Goal: Task Accomplishment & Management: Use online tool/utility

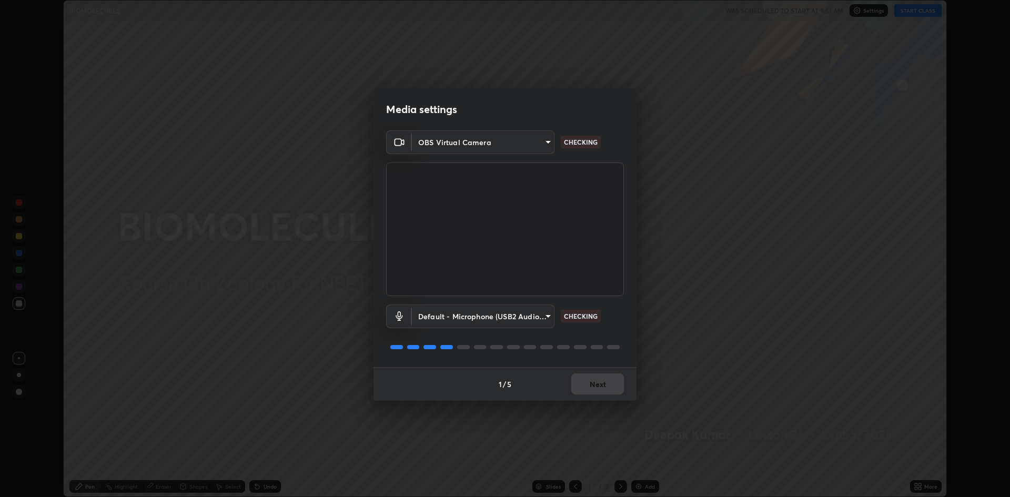
scroll to position [497, 1010]
click at [593, 388] on button "Next" at bounding box center [597, 383] width 53 height 21
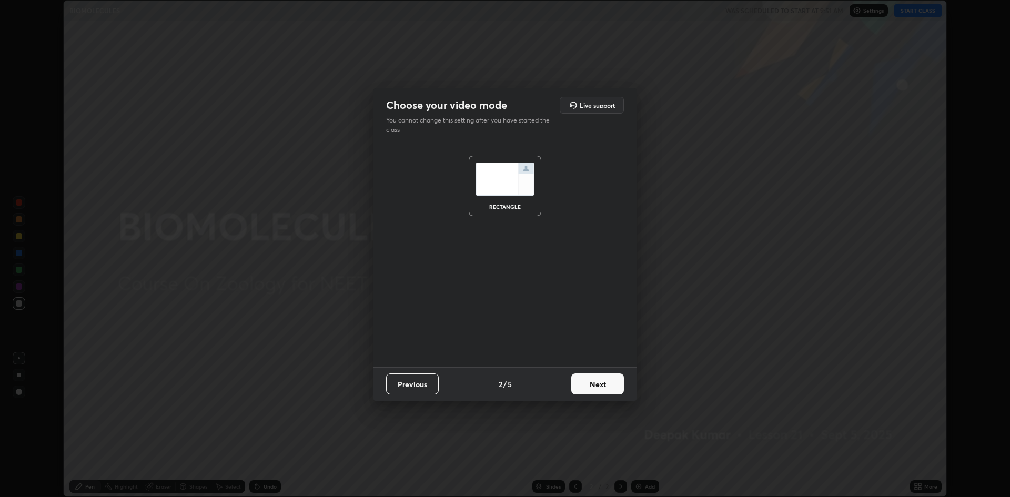
click at [597, 383] on button "Next" at bounding box center [597, 383] width 53 height 21
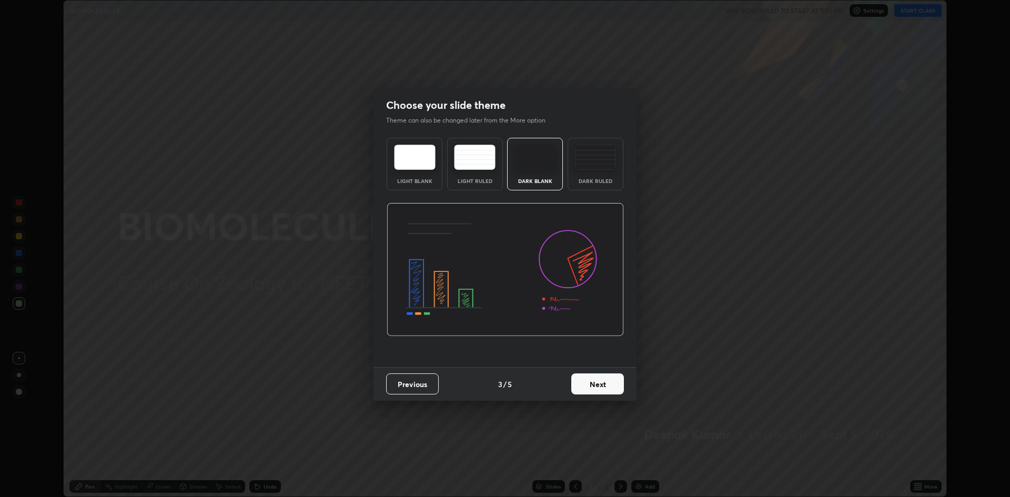
click at [605, 379] on button "Next" at bounding box center [597, 383] width 53 height 21
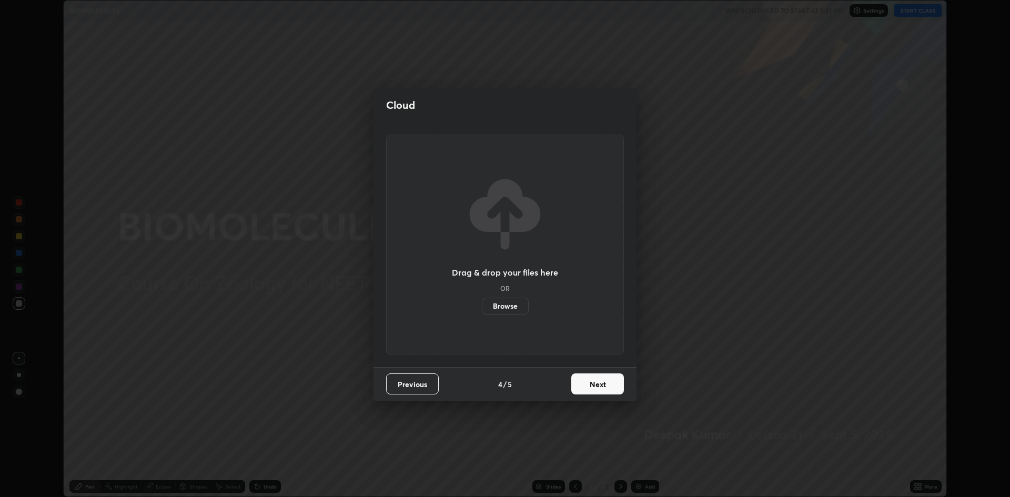
click at [603, 384] on button "Next" at bounding box center [597, 383] width 53 height 21
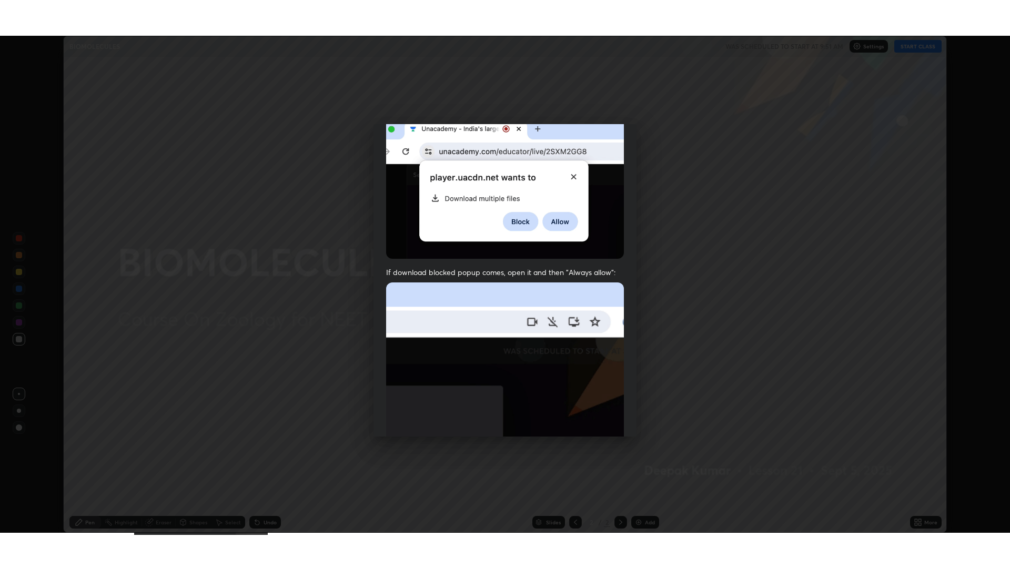
scroll to position [213, 0]
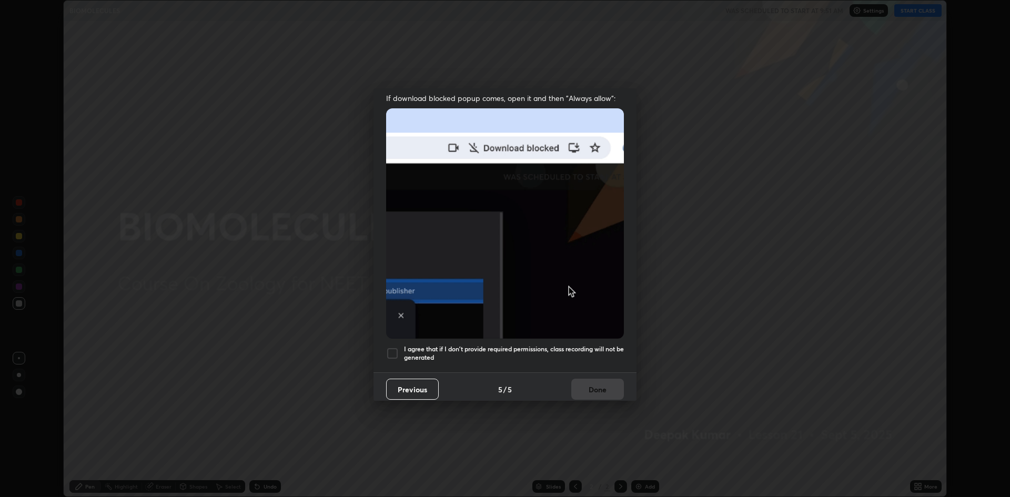
click at [411, 348] on h5 "I agree that if I don't provide required permissions, class recording will not …" at bounding box center [514, 353] width 220 height 16
click at [607, 386] on button "Done" at bounding box center [597, 389] width 53 height 21
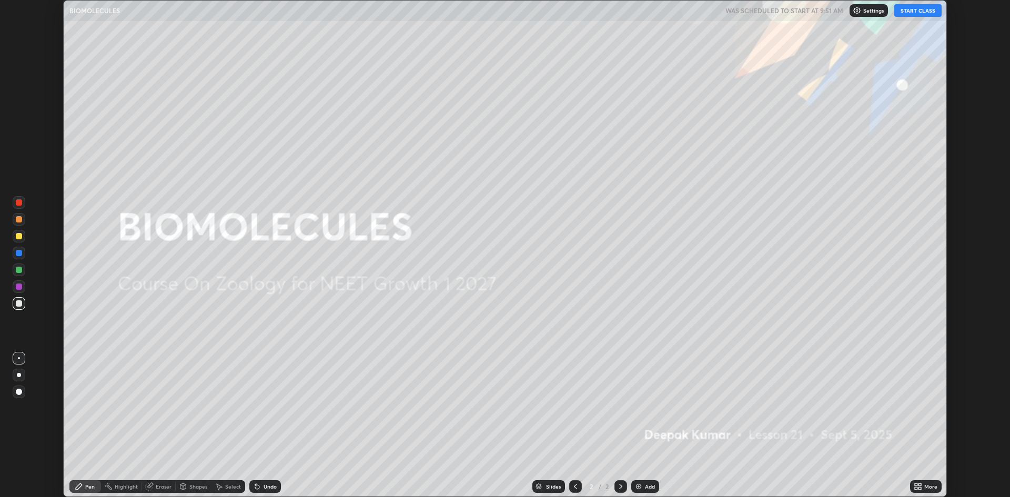
click at [921, 15] on button "START CLASS" at bounding box center [917, 10] width 47 height 13
click at [921, 486] on icon at bounding box center [917, 486] width 8 height 8
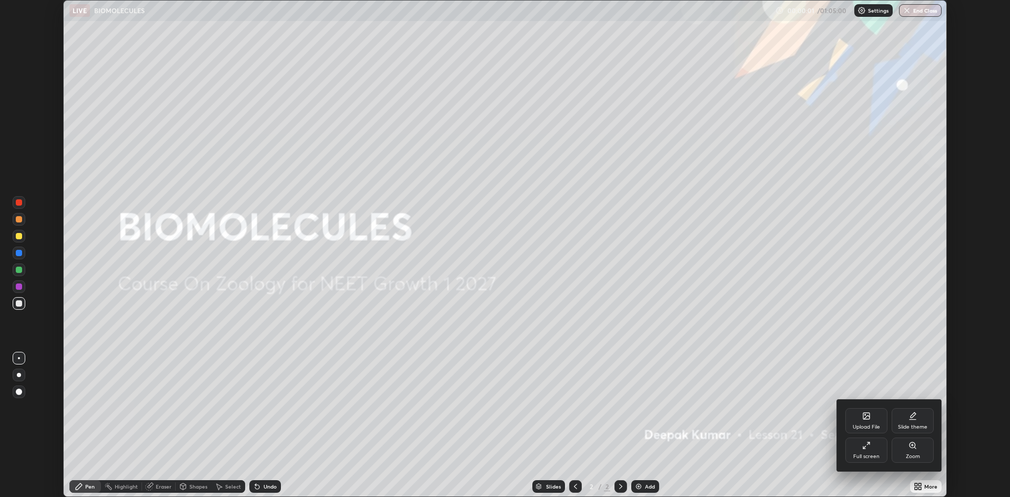
click at [868, 448] on icon at bounding box center [866, 445] width 8 height 8
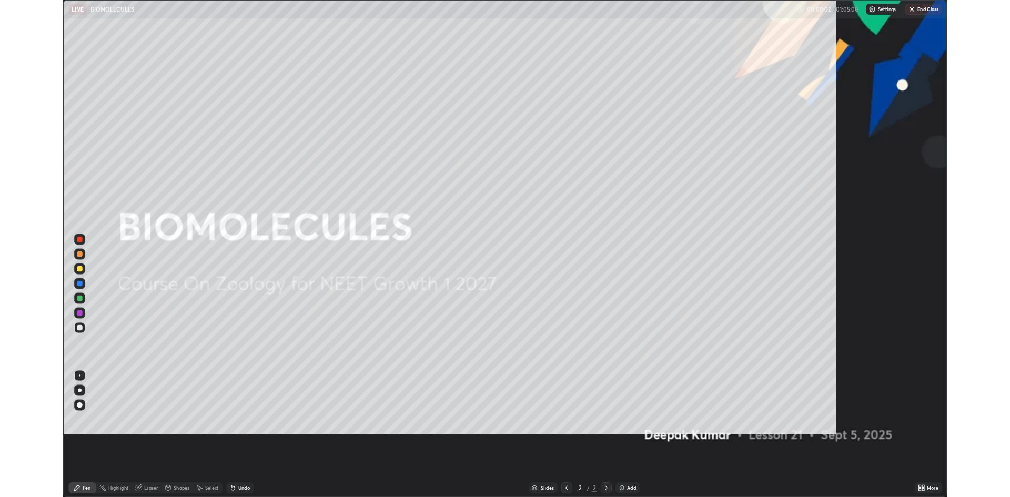
scroll to position [568, 1010]
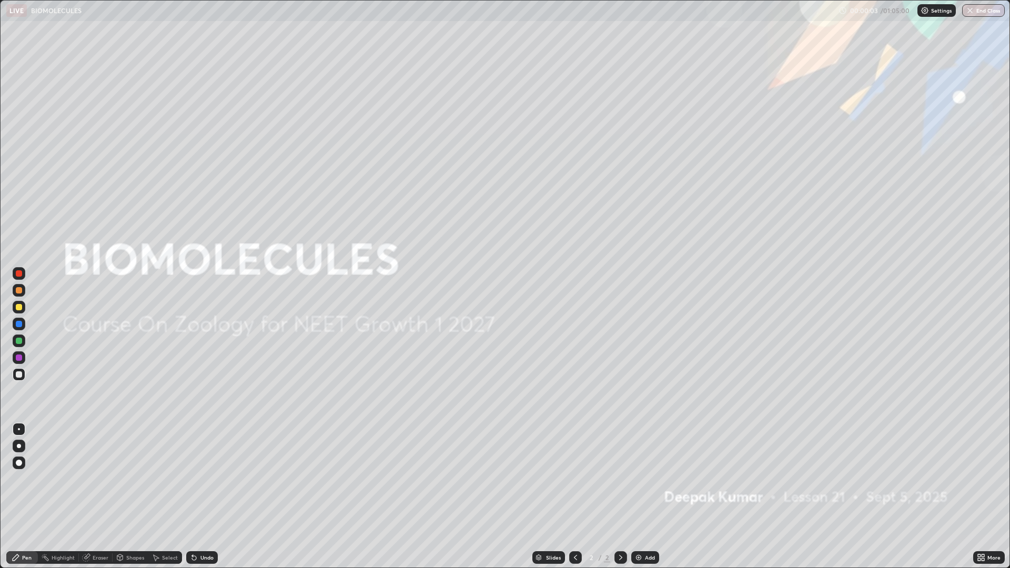
click at [643, 496] on div "Add" at bounding box center [645, 557] width 28 height 13
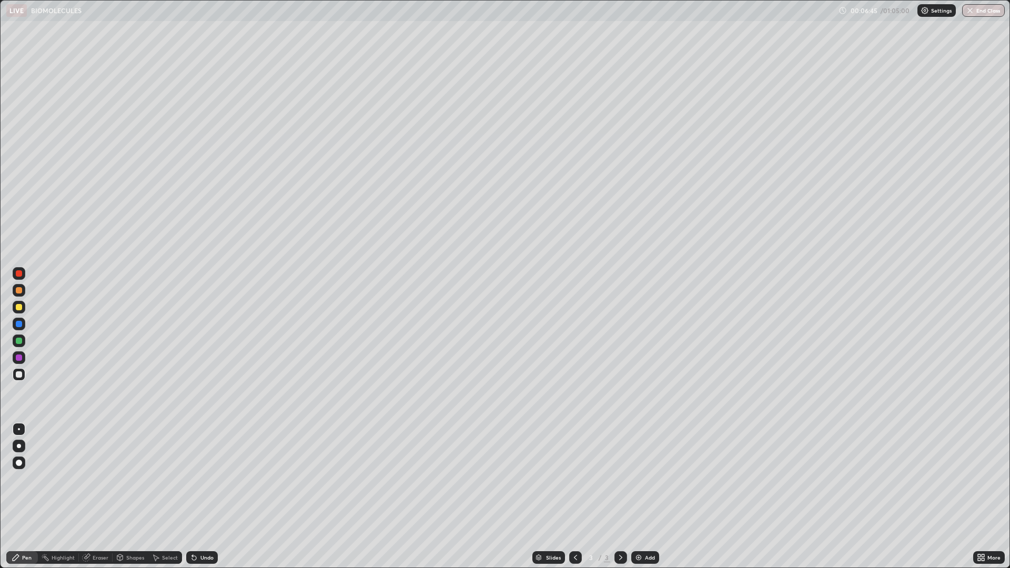
click at [639, 496] on img at bounding box center [638, 557] width 8 height 8
click at [21, 272] on div at bounding box center [19, 273] width 6 height 6
click at [14, 372] on div at bounding box center [19, 374] width 13 height 13
click at [18, 277] on div at bounding box center [19, 273] width 13 height 13
click at [574, 496] on icon at bounding box center [575, 557] width 8 height 8
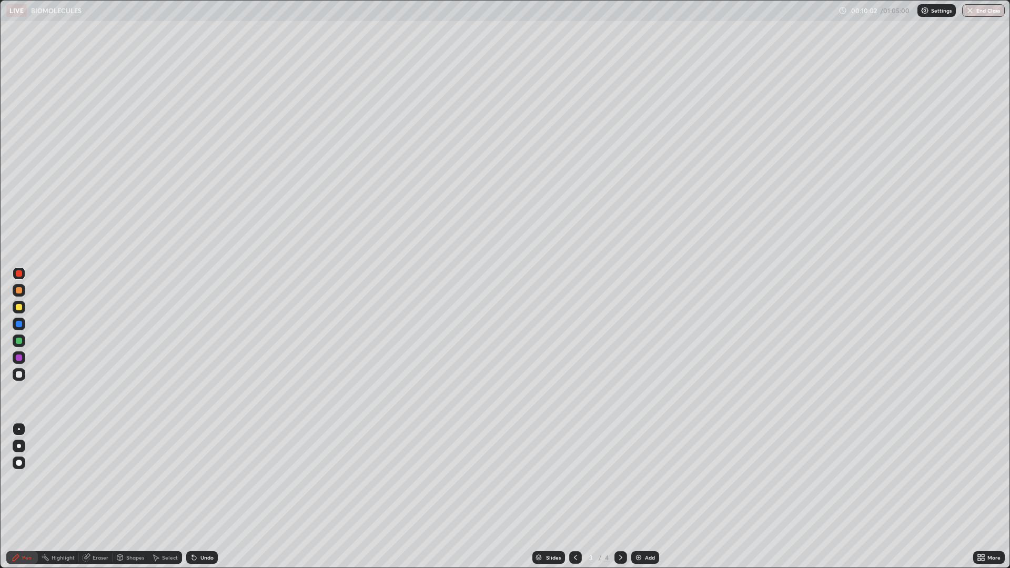
click at [649, 496] on div "Add" at bounding box center [650, 557] width 10 height 5
click at [575, 496] on icon at bounding box center [575, 557] width 8 height 8
click at [573, 496] on icon at bounding box center [575, 557] width 8 height 8
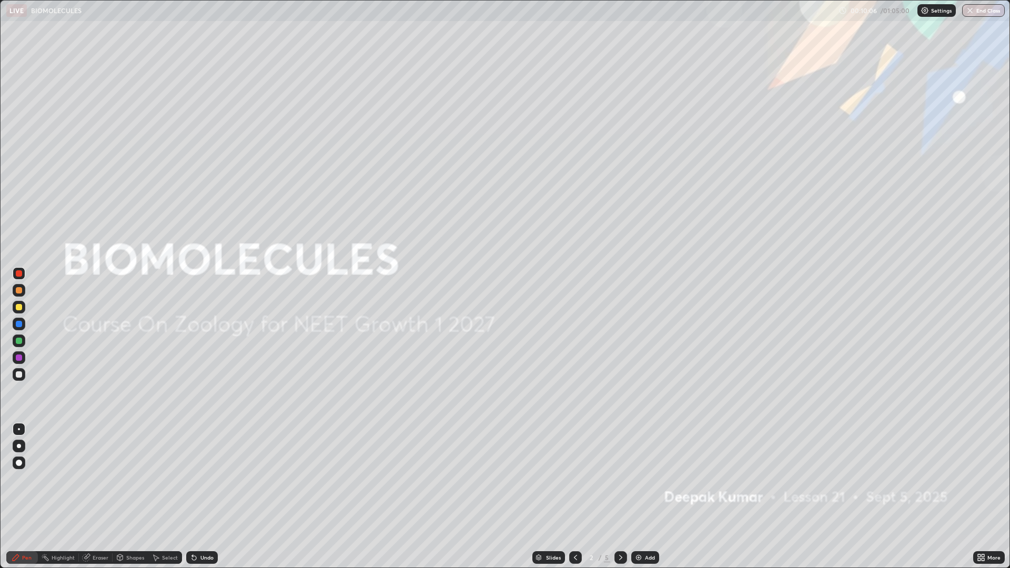
click at [620, 496] on icon at bounding box center [620, 557] width 8 height 8
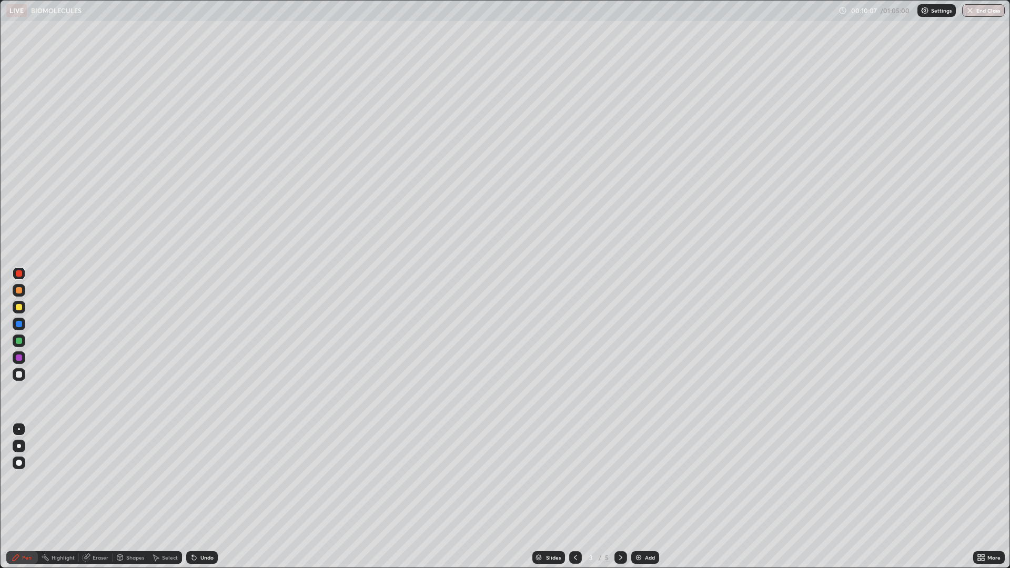
click at [619, 496] on icon at bounding box center [620, 557] width 8 height 8
click at [618, 496] on icon at bounding box center [620, 557] width 8 height 8
click at [19, 375] on div at bounding box center [19, 374] width 6 height 6
click at [96, 496] on div "Eraser" at bounding box center [96, 557] width 34 height 13
click at [30, 496] on div "Pen" at bounding box center [26, 557] width 9 height 5
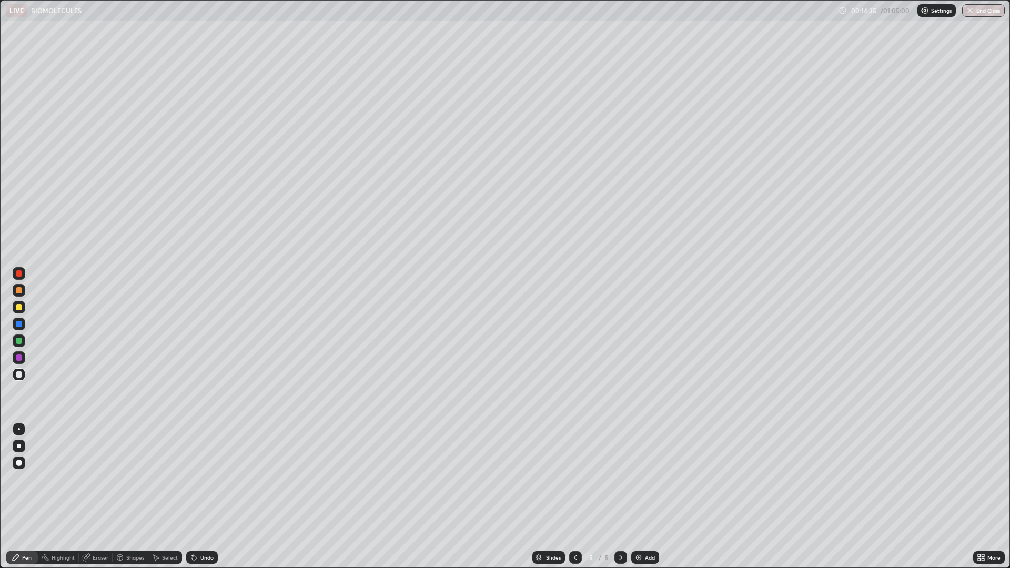
click at [17, 273] on div at bounding box center [19, 273] width 6 height 6
click at [14, 376] on div at bounding box center [19, 374] width 13 height 13
click at [18, 278] on div at bounding box center [19, 273] width 13 height 13
click at [30, 496] on div "Pen" at bounding box center [26, 557] width 9 height 5
click at [97, 496] on div "Eraser" at bounding box center [101, 557] width 16 height 5
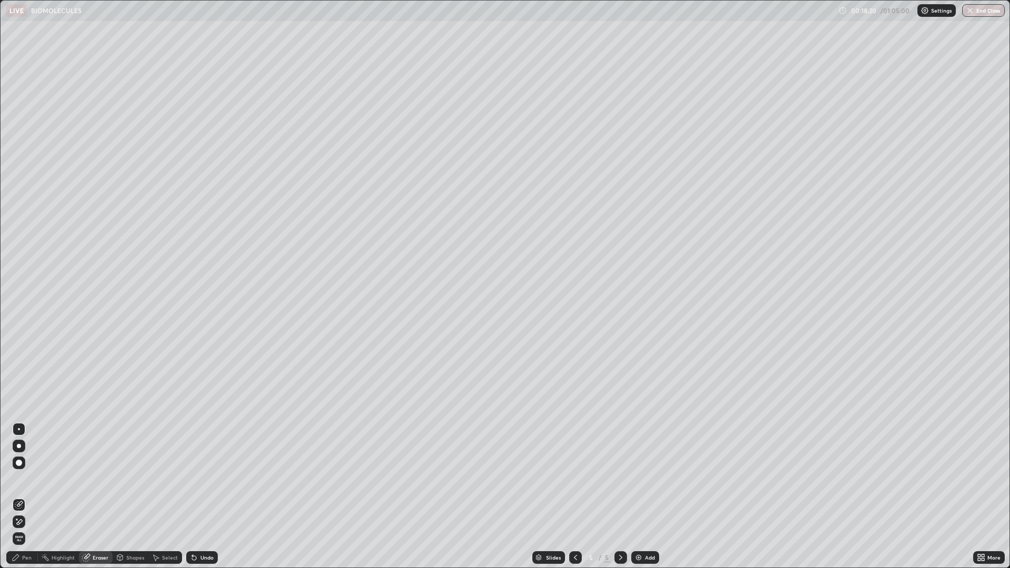
click at [26, 496] on div "Pen" at bounding box center [26, 557] width 9 height 5
click at [196, 496] on div "Undo" at bounding box center [202, 557] width 32 height 13
click at [200, 496] on div "Undo" at bounding box center [206, 557] width 13 height 5
click at [18, 376] on div at bounding box center [19, 374] width 6 height 6
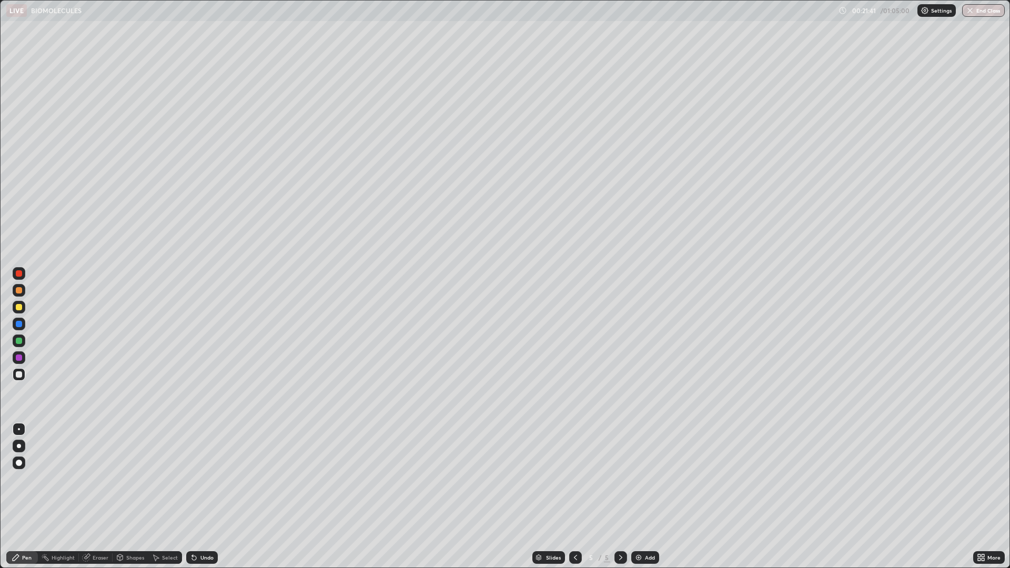
click at [17, 279] on div at bounding box center [19, 273] width 13 height 13
click at [62, 496] on div "Highlight" at bounding box center [58, 557] width 41 height 13
click at [90, 496] on div "Eraser" at bounding box center [96, 557] width 34 height 13
click at [21, 496] on div "Pen" at bounding box center [22, 557] width 32 height 13
click at [16, 321] on div at bounding box center [19, 324] width 6 height 6
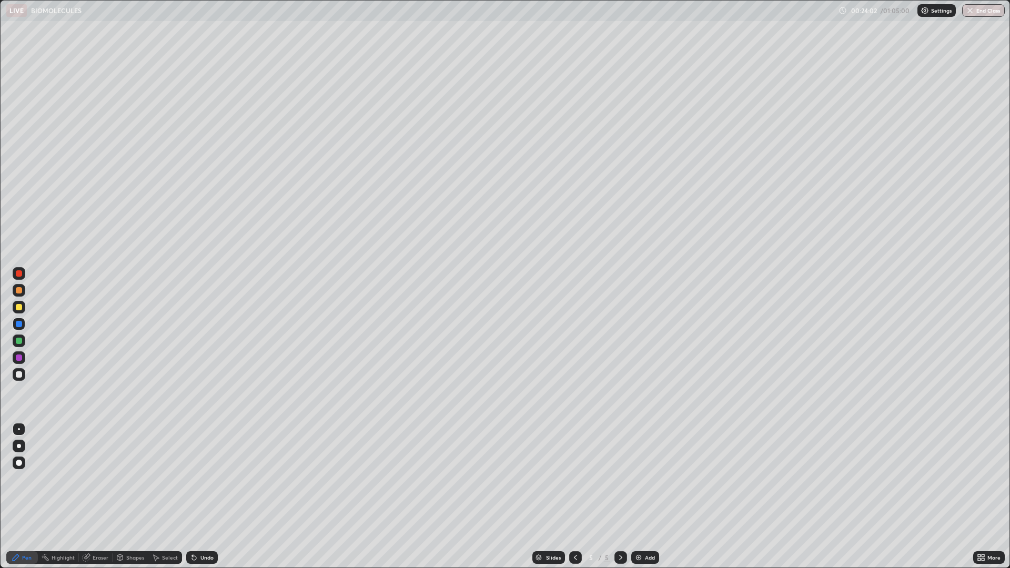
click at [22, 306] on div at bounding box center [19, 307] width 6 height 6
click at [192, 496] on icon at bounding box center [192, 555] width 1 height 1
click at [196, 496] on icon at bounding box center [194, 557] width 8 height 8
click at [200, 496] on div "Undo" at bounding box center [206, 557] width 13 height 5
click at [641, 496] on img at bounding box center [638, 557] width 8 height 8
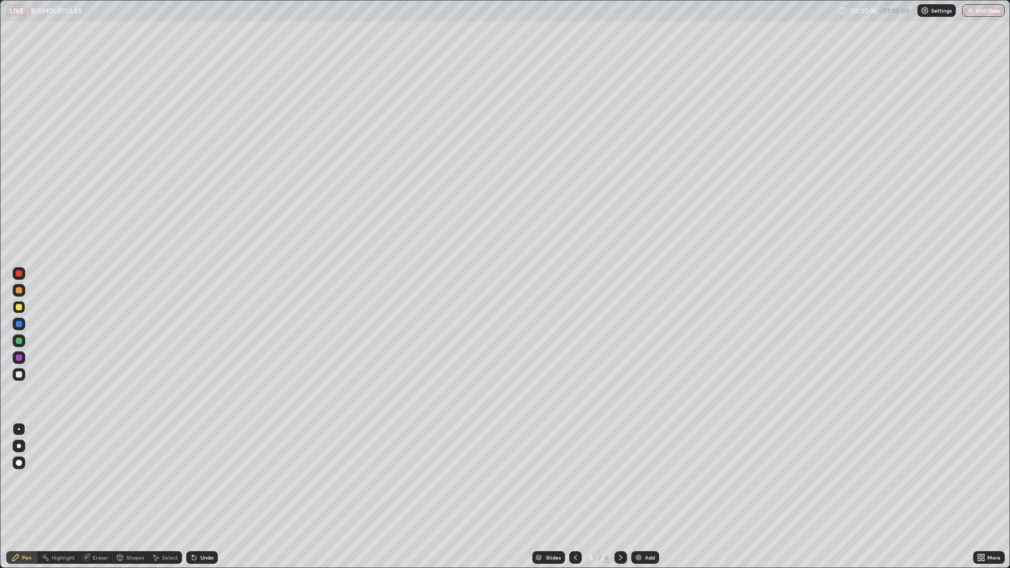
click at [192, 496] on icon at bounding box center [194, 558] width 4 height 4
click at [574, 496] on icon at bounding box center [575, 557] width 8 height 8
click at [619, 496] on icon at bounding box center [620, 557] width 8 height 8
click at [576, 496] on icon at bounding box center [575, 557] width 8 height 8
click at [574, 496] on icon at bounding box center [575, 557] width 8 height 8
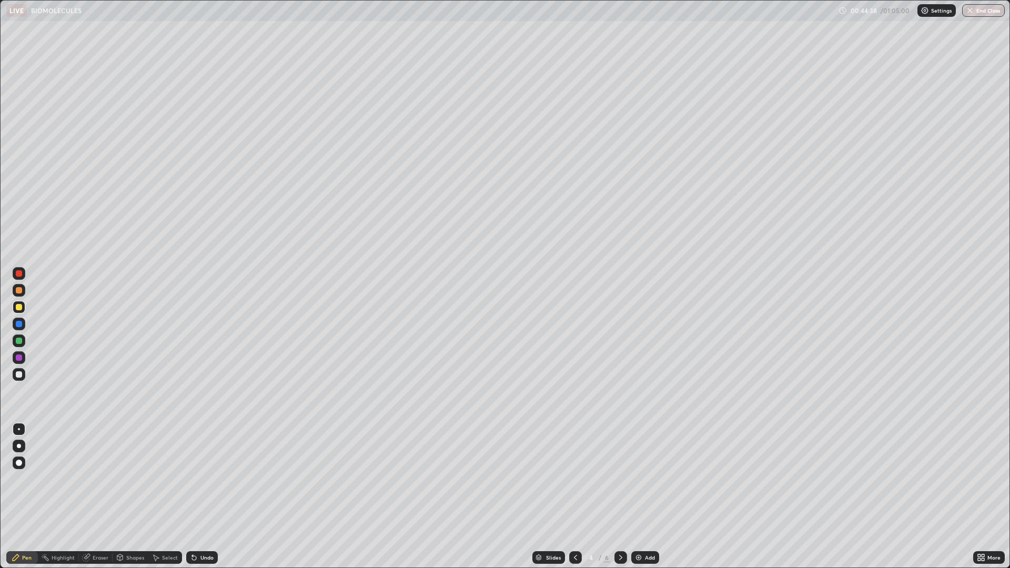
click at [645, 496] on div "Add" at bounding box center [650, 557] width 10 height 5
click at [97, 496] on div "Eraser" at bounding box center [101, 557] width 16 height 5
click at [28, 496] on div "Pen" at bounding box center [26, 557] width 9 height 5
click at [14, 273] on div at bounding box center [19, 273] width 13 height 13
click at [20, 357] on div at bounding box center [19, 357] width 6 height 6
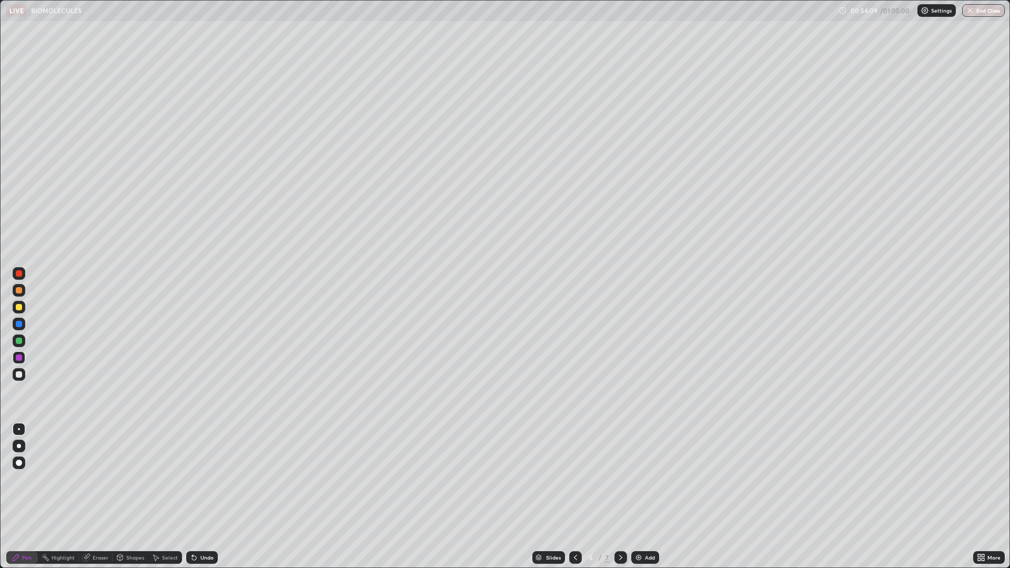
click at [192, 496] on icon at bounding box center [192, 555] width 1 height 1
click at [196, 496] on icon at bounding box center [194, 557] width 8 height 8
click at [21, 275] on div at bounding box center [19, 273] width 6 height 6
click at [34, 496] on div "Pen" at bounding box center [22, 557] width 32 height 13
click at [19, 340] on div at bounding box center [19, 341] width 6 height 6
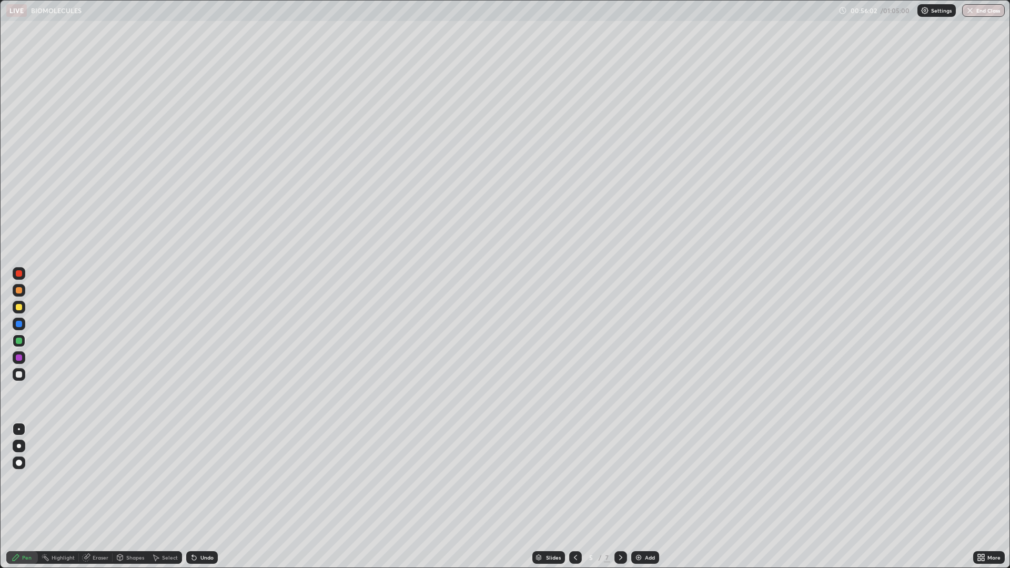
click at [19, 374] on div at bounding box center [19, 374] width 6 height 6
click at [91, 496] on div "Eraser" at bounding box center [96, 557] width 34 height 13
click at [22, 496] on div "Pen" at bounding box center [26, 557] width 9 height 5
click at [20, 272] on div at bounding box center [19, 273] width 6 height 6
click at [19, 276] on div at bounding box center [19, 273] width 6 height 6
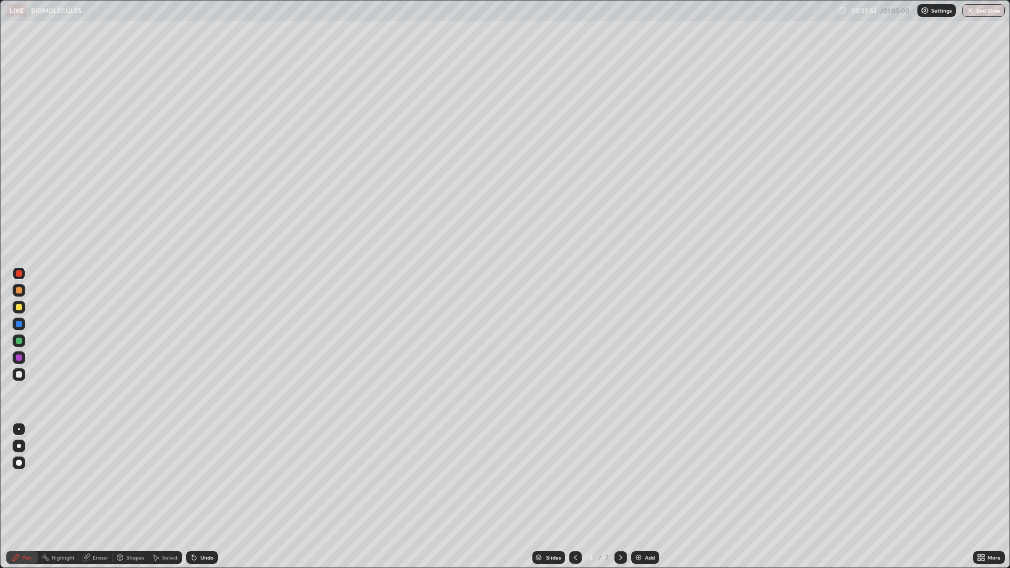
click at [33, 496] on div "Pen" at bounding box center [22, 557] width 32 height 13
click at [202, 496] on div "Undo" at bounding box center [206, 557] width 13 height 5
click at [56, 496] on div "Highlight" at bounding box center [58, 557] width 41 height 13
click at [97, 496] on div "Eraser" at bounding box center [96, 557] width 34 height 13
click at [18, 496] on div "Pen" at bounding box center [22, 557] width 32 height 13
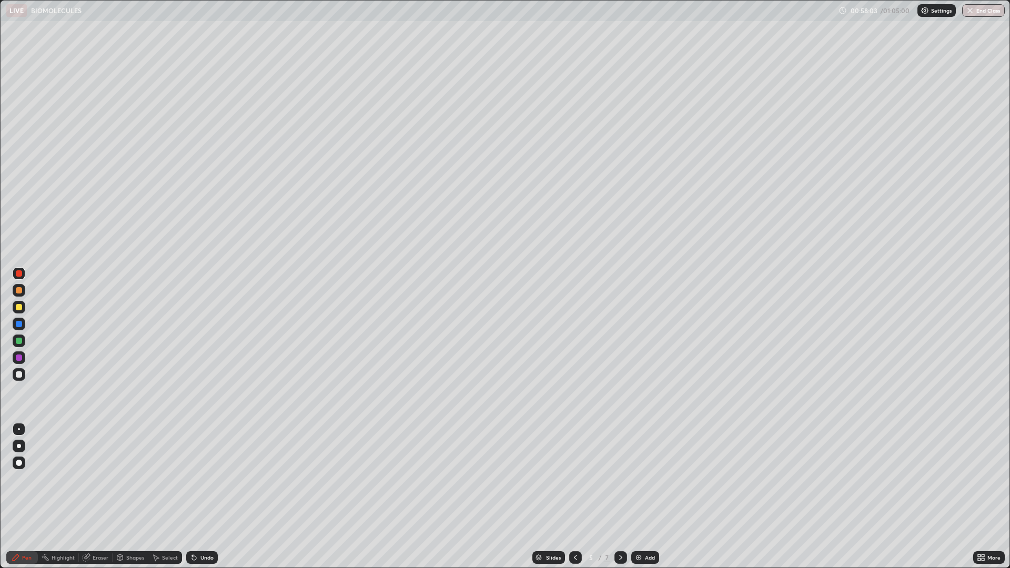
click at [19, 307] on div at bounding box center [19, 307] width 6 height 6
click at [19, 459] on div at bounding box center [19, 462] width 13 height 13
click at [17, 339] on div at bounding box center [19, 341] width 6 height 6
click at [18, 373] on div at bounding box center [19, 374] width 6 height 6
click at [17, 341] on div at bounding box center [19, 341] width 6 height 6
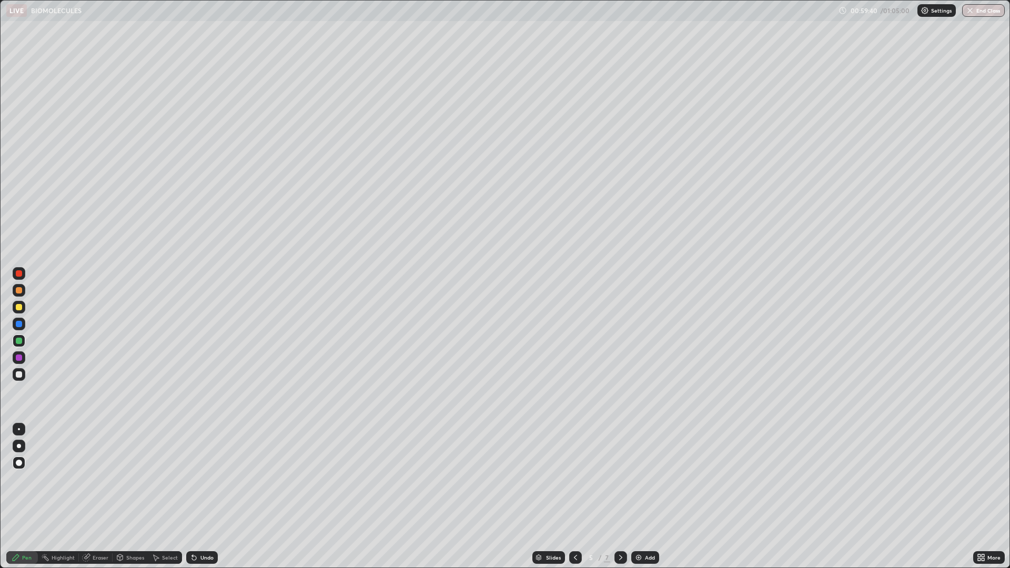
click at [17, 353] on div at bounding box center [19, 357] width 13 height 13
click at [19, 429] on div at bounding box center [19, 429] width 2 height 2
click at [17, 340] on div at bounding box center [19, 341] width 6 height 6
click at [989, 11] on button "End Class" at bounding box center [984, 10] width 42 height 13
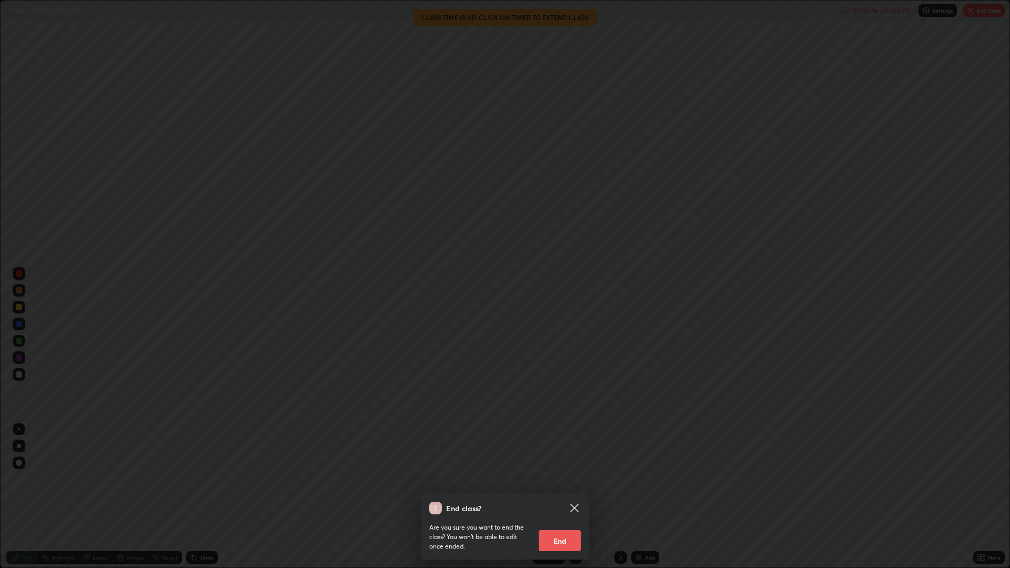
click at [562, 496] on button "End" at bounding box center [559, 540] width 42 height 21
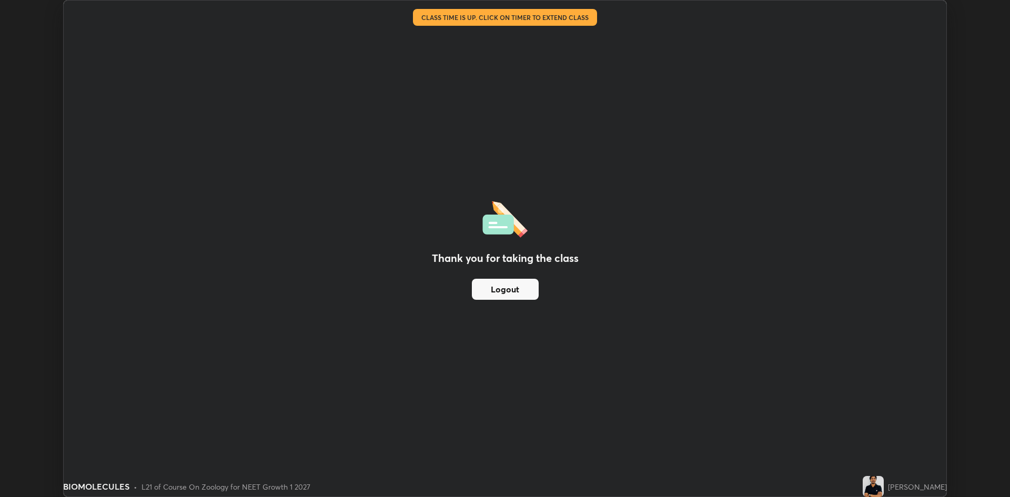
scroll to position [52087, 51574]
click at [525, 288] on button "Logout" at bounding box center [505, 289] width 67 height 21
click at [523, 296] on button "Logout" at bounding box center [505, 289] width 67 height 21
click at [520, 296] on button "Logout" at bounding box center [505, 289] width 67 height 21
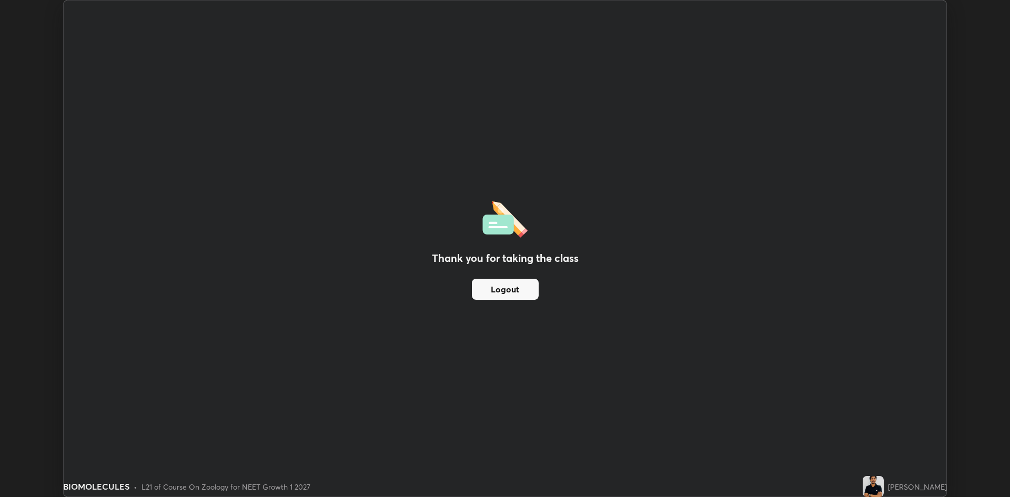
click at [520, 288] on button "Logout" at bounding box center [505, 289] width 67 height 21
click at [496, 297] on button "Logout" at bounding box center [505, 289] width 67 height 21
click at [507, 288] on button "Logout" at bounding box center [505, 289] width 67 height 21
click at [513, 291] on button "Logout" at bounding box center [505, 289] width 67 height 21
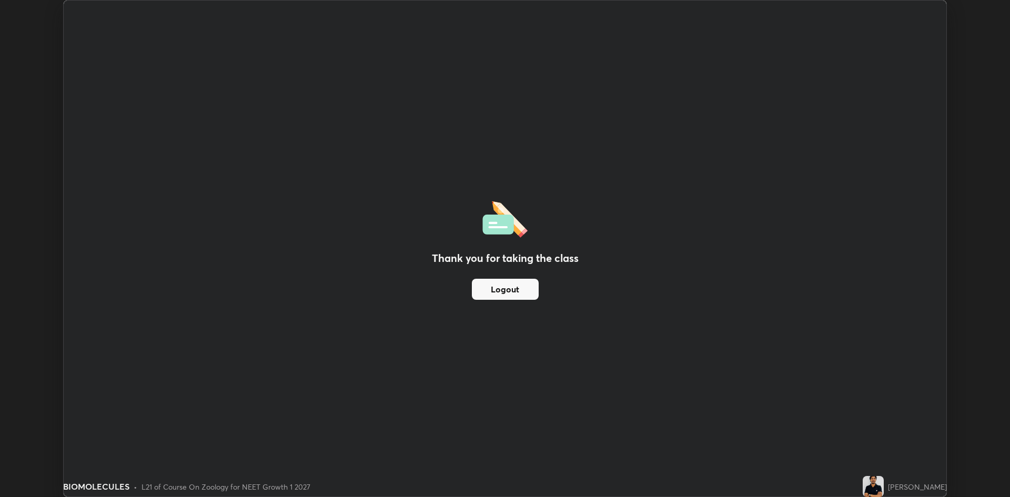
click at [513, 290] on button "Logout" at bounding box center [505, 289] width 67 height 21
